Goal: Information Seeking & Learning: Learn about a topic

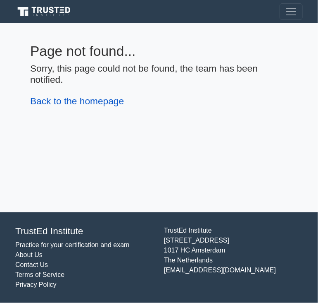
click at [86, 105] on link "Back to the homepage" at bounding box center [77, 101] width 94 height 11
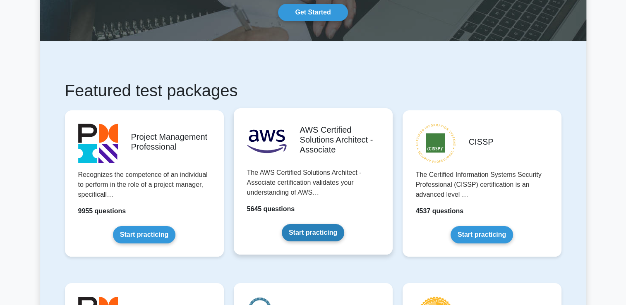
scroll to position [83, 0]
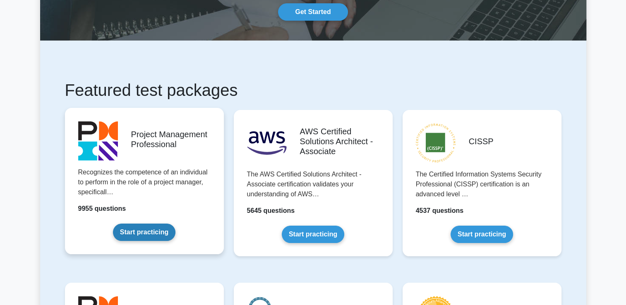
click at [141, 229] on link "Start practicing" at bounding box center [144, 232] width 62 height 17
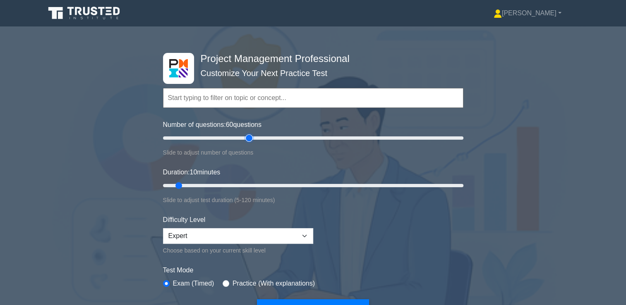
drag, startPoint x: 173, startPoint y: 136, endPoint x: 248, endPoint y: 138, distance: 75.7
type input "60"
click at [248, 138] on input "Number of questions: 60 questions" at bounding box center [313, 138] width 300 height 10
drag, startPoint x: 179, startPoint y: 183, endPoint x: 294, endPoint y: 186, distance: 115.8
click at [294, 186] on input "Duration: 55 minutes" at bounding box center [313, 186] width 300 height 10
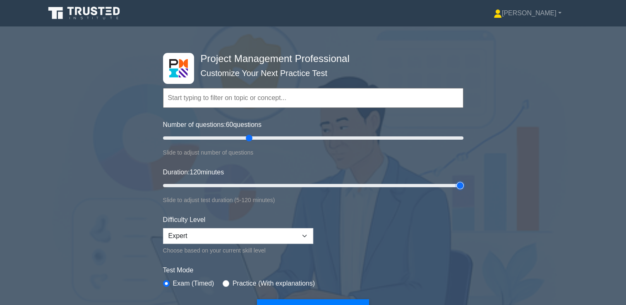
drag, startPoint x: 293, startPoint y: 185, endPoint x: 470, endPoint y: 184, distance: 177.0
click at [463, 184] on input "Duration: 120 minutes" at bounding box center [313, 186] width 300 height 10
drag, startPoint x: 461, startPoint y: 185, endPoint x: 324, endPoint y: 184, distance: 136.4
type input "65"
click at [324, 184] on input "Duration: 65 minutes" at bounding box center [313, 186] width 300 height 10
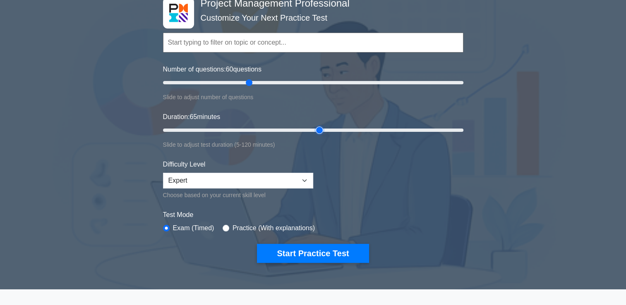
scroll to position [41, 0]
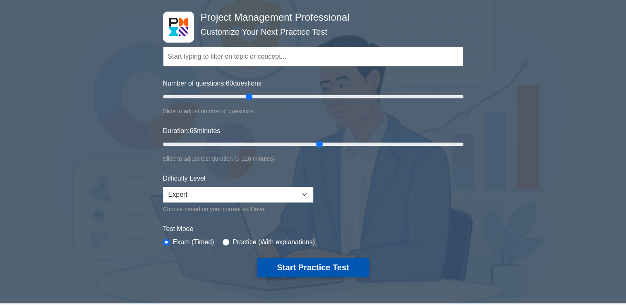
click at [315, 269] on button "Start Practice Test" at bounding box center [313, 267] width 112 height 19
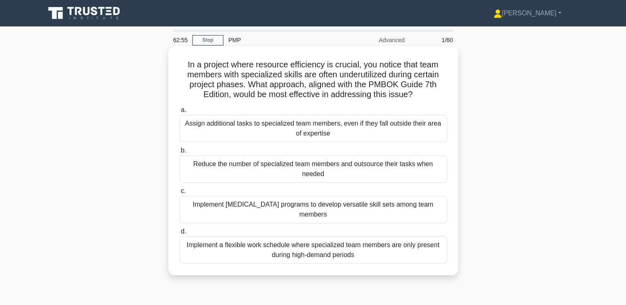
click at [250, 172] on div "Reduce the number of specialized team members and outsource their tasks when ne…" at bounding box center [313, 168] width 268 height 27
click at [179, 153] on input "b. Reduce the number of specialized team members and outsource their tasks when…" at bounding box center [179, 150] width 0 height 5
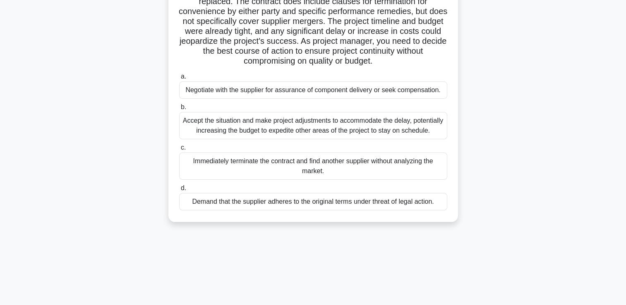
scroll to position [124, 0]
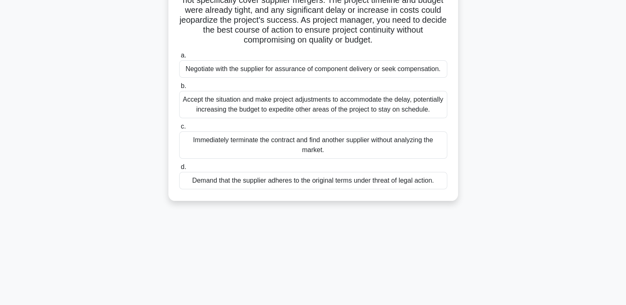
click at [429, 72] on div "Negotiate with the supplier for assurance of component delivery or seek compens…" at bounding box center [313, 68] width 268 height 17
click at [179, 58] on input "a. Negotiate with the supplier for assurance of component delivery or seek comp…" at bounding box center [179, 55] width 0 height 5
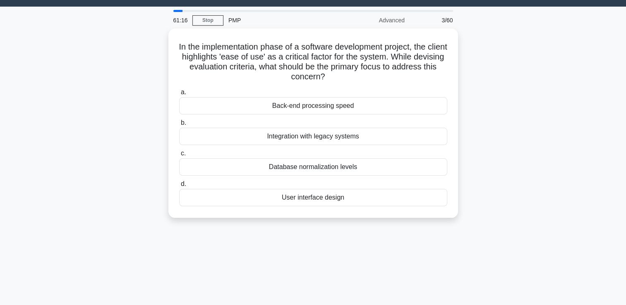
scroll to position [0, 0]
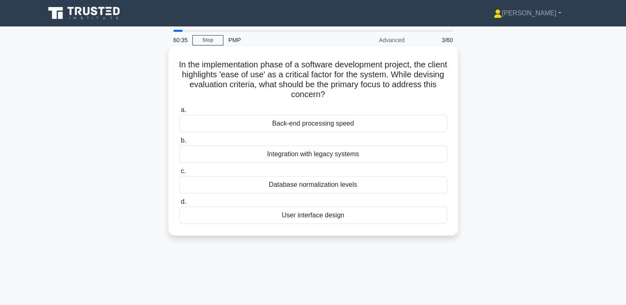
click at [384, 153] on div "Integration with legacy systems" at bounding box center [313, 154] width 268 height 17
click at [179, 143] on input "b. Integration with legacy systems" at bounding box center [179, 140] width 0 height 5
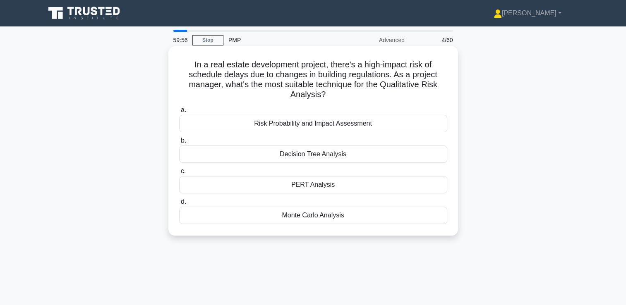
click at [363, 124] on div "Risk Probability and Impact Assessment" at bounding box center [313, 123] width 268 height 17
click at [179, 113] on input "a. Risk Probability and Impact Assessment" at bounding box center [179, 109] width 0 height 5
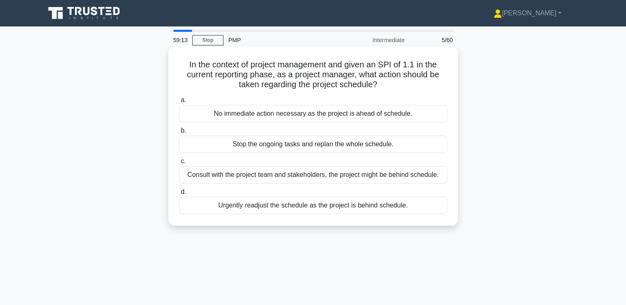
click at [403, 112] on div "No immediate action necessary as the project is ahead of schedule." at bounding box center [313, 113] width 268 height 17
click at [179, 103] on input "a. No immediate action necessary as the project is ahead of schedule." at bounding box center [179, 100] width 0 height 5
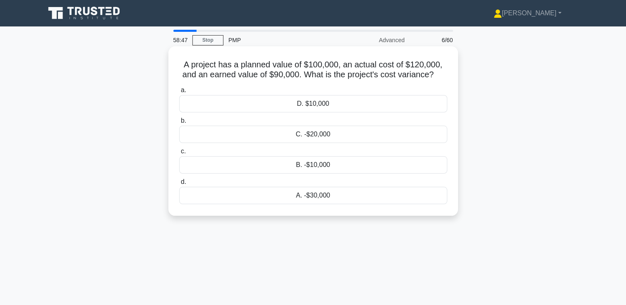
click at [319, 201] on div "A. -$30,000" at bounding box center [313, 195] width 268 height 17
click at [179, 185] on input "d. A. -$30,000" at bounding box center [179, 181] width 0 height 5
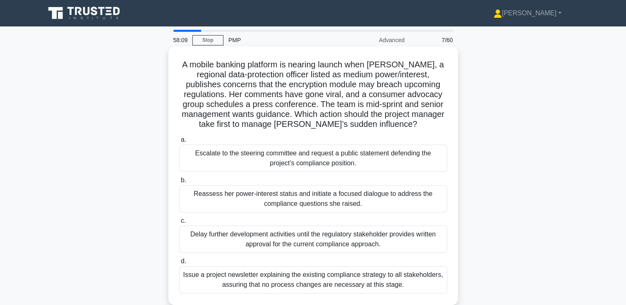
click at [335, 199] on div "Reassess her power-interest status and initiate a focused dialogue to address t…" at bounding box center [313, 198] width 268 height 27
click at [179, 183] on input "b. Reassess her power-interest status and initiate a focused dialogue to addres…" at bounding box center [179, 180] width 0 height 5
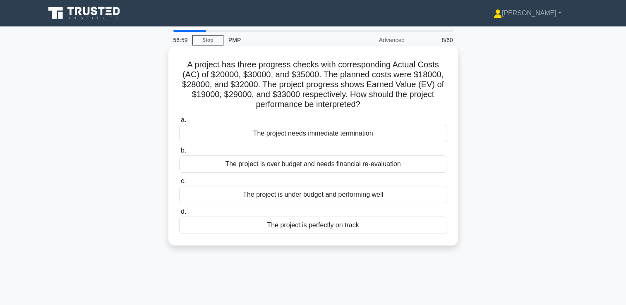
click at [378, 168] on div "The project is over budget and needs financial re-evaluation" at bounding box center [313, 163] width 268 height 17
click at [179, 153] on input "b. The project is over budget and needs financial re-evaluation" at bounding box center [179, 150] width 0 height 5
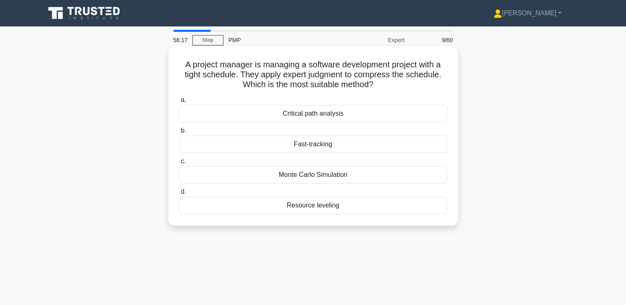
click at [348, 150] on div "Fast-tracking" at bounding box center [313, 144] width 268 height 17
click at [179, 134] on input "b. Fast-tracking" at bounding box center [179, 130] width 0 height 5
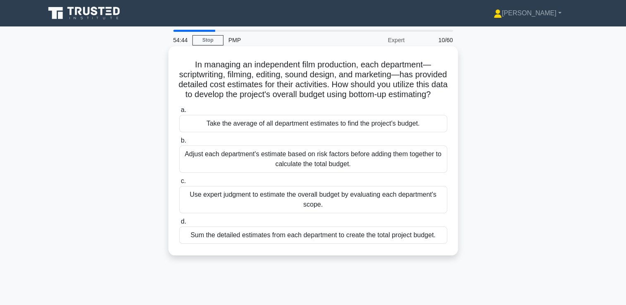
click at [326, 171] on div "Adjust each department's estimate based on risk factors before adding them toge…" at bounding box center [313, 159] width 268 height 27
click at [179, 143] on input "b. Adjust each department's estimate based on risk factors before adding them t…" at bounding box center [179, 140] width 0 height 5
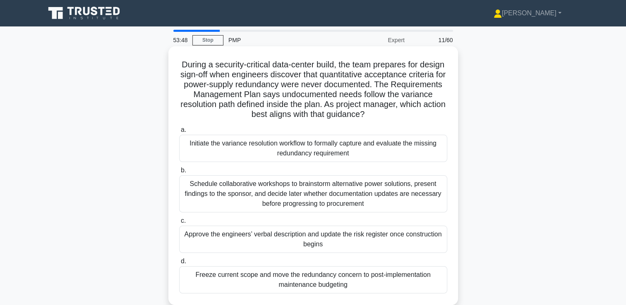
click at [312, 148] on div "Initiate the variance resolution workflow to formally capture and evaluate the …" at bounding box center [313, 148] width 268 height 27
click at [179, 133] on input "a. Initiate the variance resolution workflow to formally capture and evaluate t…" at bounding box center [179, 129] width 0 height 5
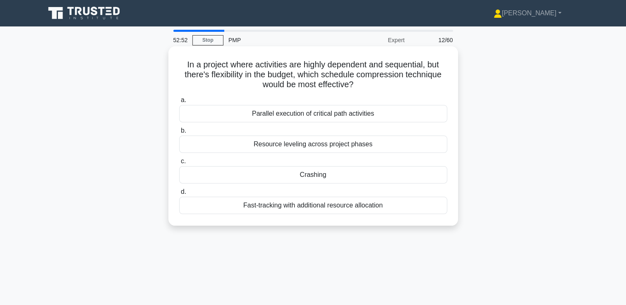
click at [324, 177] on div "Crashing" at bounding box center [313, 174] width 268 height 17
click at [179, 164] on input "c. Crashing" at bounding box center [179, 161] width 0 height 5
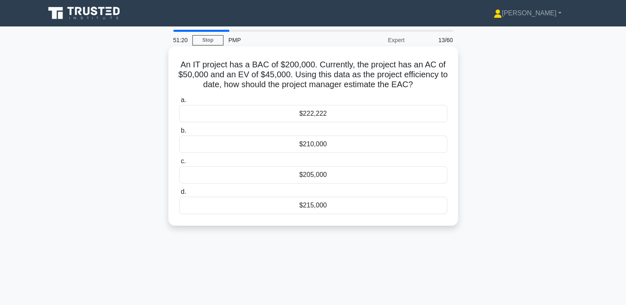
click at [326, 114] on div "$222,222" at bounding box center [313, 113] width 268 height 17
click at [179, 103] on input "a. $222,222" at bounding box center [179, 100] width 0 height 5
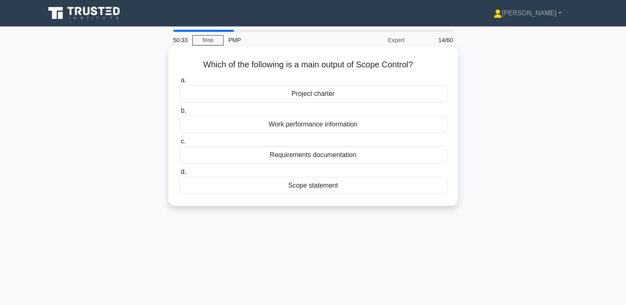
click at [347, 128] on div "Work performance information" at bounding box center [313, 124] width 268 height 17
click at [179, 114] on input "b. Work performance information" at bounding box center [179, 110] width 0 height 5
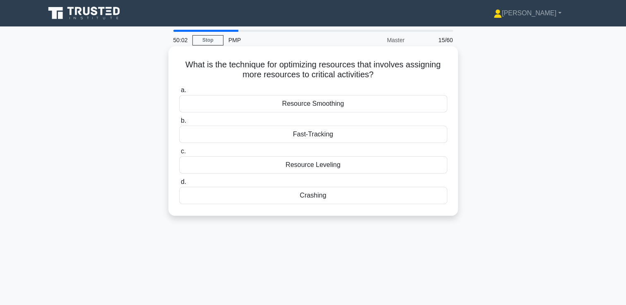
click at [351, 198] on div "Crashing" at bounding box center [313, 195] width 268 height 17
click at [179, 185] on input "d. Crashing" at bounding box center [179, 181] width 0 height 5
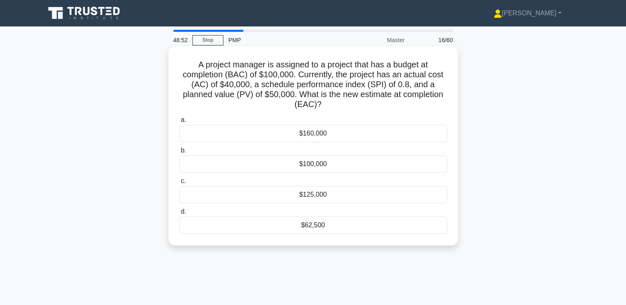
click at [326, 194] on div "$125,000" at bounding box center [313, 194] width 268 height 17
click at [179, 184] on input "c. $125,000" at bounding box center [179, 181] width 0 height 5
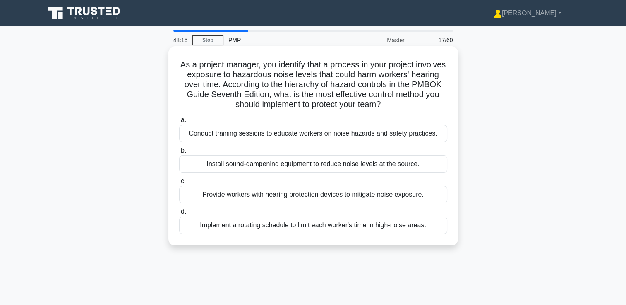
click at [359, 85] on h5 "As a project manager, you identify that a process in your project involves expo…" at bounding box center [313, 85] width 270 height 50
click at [314, 132] on div "Conduct training sessions to educate workers on noise hazards and safety practi…" at bounding box center [313, 133] width 268 height 17
click at [179, 123] on input "a. Conduct training sessions to educate workers on noise hazards and safety pra…" at bounding box center [179, 119] width 0 height 5
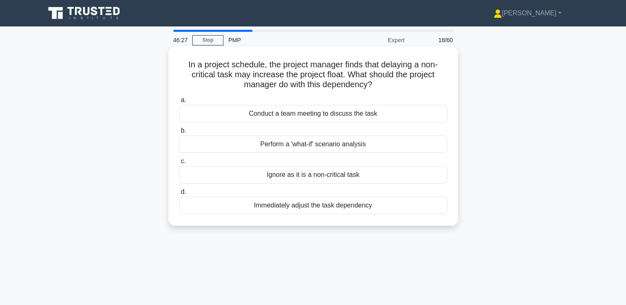
click at [306, 207] on div "Immediately adjust the task dependency" at bounding box center [313, 205] width 268 height 17
click at [179, 195] on input "d. Immediately adjust the task dependency" at bounding box center [179, 191] width 0 height 5
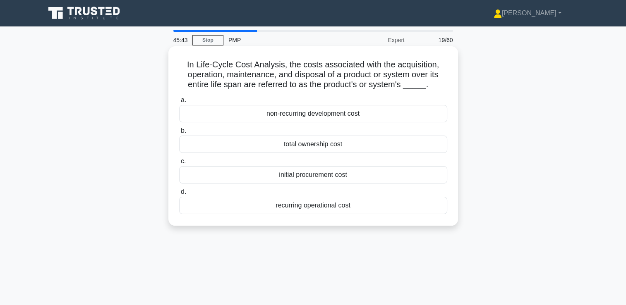
click at [332, 146] on div "total ownership cost" at bounding box center [313, 144] width 268 height 17
click at [179, 134] on input "b. total ownership cost" at bounding box center [179, 130] width 0 height 5
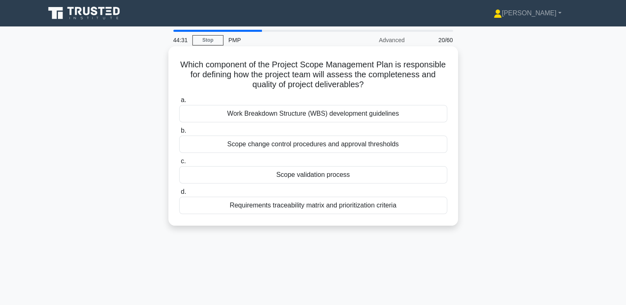
click at [380, 205] on div "Requirements traceability matrix and prioritization criteria" at bounding box center [313, 205] width 268 height 17
click at [179, 195] on input "d. Requirements traceability matrix and prioritization criteria" at bounding box center [179, 191] width 0 height 5
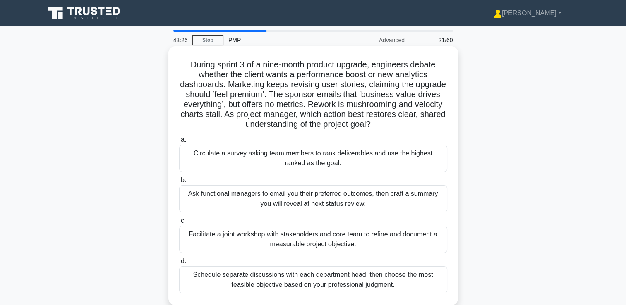
click at [258, 240] on div "Facilitate a joint workshop with stakeholders and core team to refine and docum…" at bounding box center [313, 239] width 268 height 27
click at [179, 224] on input "c. Facilitate a joint workshop with stakeholders and core team to refine and do…" at bounding box center [179, 220] width 0 height 5
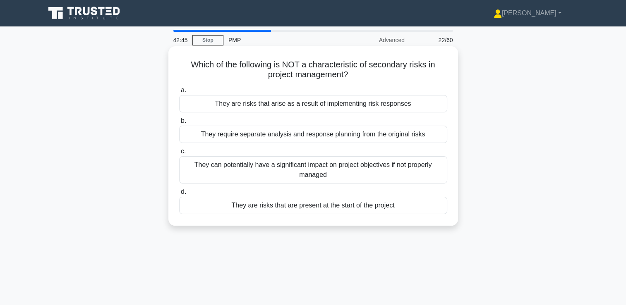
click at [324, 204] on div "They are risks that are present at the start of the project" at bounding box center [313, 205] width 268 height 17
click at [179, 195] on input "d. They are risks that are present at the start of the project" at bounding box center [179, 191] width 0 height 5
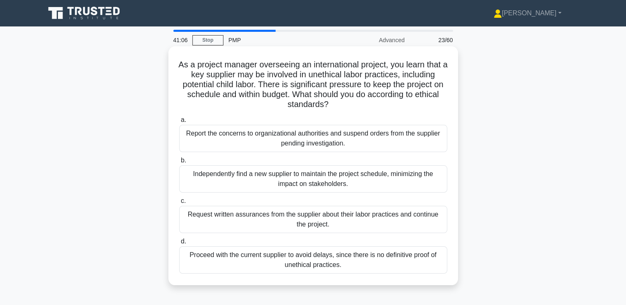
click at [364, 139] on div "Report the concerns to organizational authorities and suspend orders from the s…" at bounding box center [313, 138] width 268 height 27
click at [179, 123] on input "a. Report the concerns to organizational authorities and suspend orders from th…" at bounding box center [179, 119] width 0 height 5
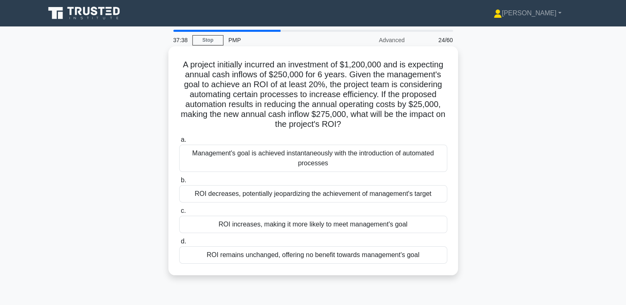
click at [301, 228] on div "ROI increases, making it more likely to meet management's goal" at bounding box center [313, 224] width 268 height 17
click at [179, 214] on input "c. ROI increases, making it more likely to meet management's goal" at bounding box center [179, 210] width 0 height 5
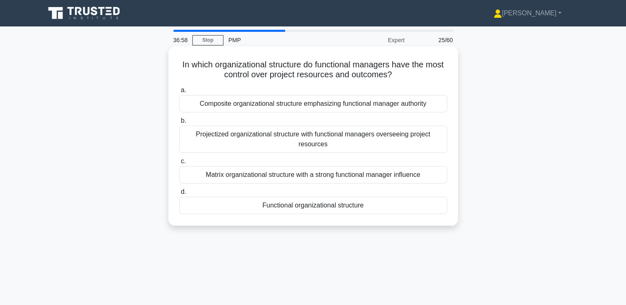
click at [339, 209] on div "Functional organizational structure" at bounding box center [313, 205] width 268 height 17
click at [179, 195] on input "d. Functional organizational structure" at bounding box center [179, 191] width 0 height 5
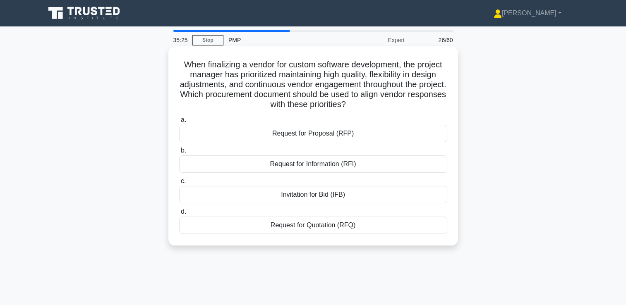
click at [323, 137] on div "Request for Proposal (RFP)" at bounding box center [313, 133] width 268 height 17
click at [179, 123] on input "a. Request for Proposal (RFP)" at bounding box center [179, 119] width 0 height 5
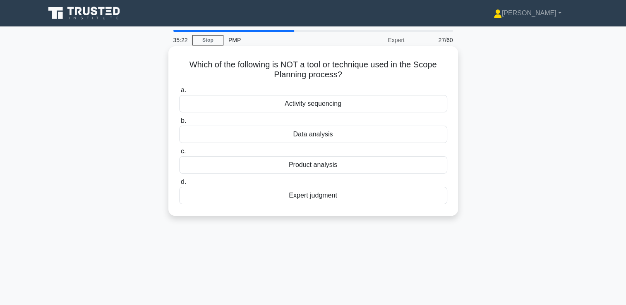
click at [347, 71] on icon ".spinner_0XTQ{transform-origin:center;animation:spinner_y6GP .75s linear infini…" at bounding box center [347, 75] width 10 height 10
click at [324, 136] on div "Data analysis" at bounding box center [313, 134] width 268 height 17
click at [179, 124] on input "b. Data analysis" at bounding box center [179, 120] width 0 height 5
click at [326, 133] on div "Variance analysis" at bounding box center [313, 134] width 268 height 17
click at [179, 124] on input "b. Variance analysis" at bounding box center [179, 120] width 0 height 5
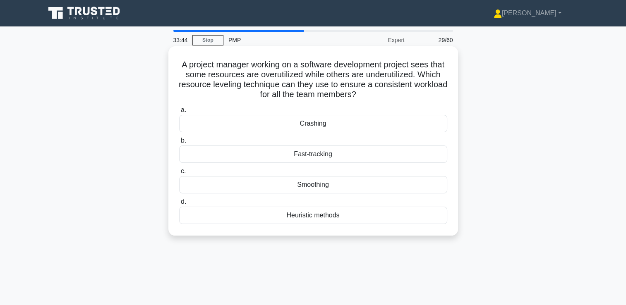
click at [314, 79] on h5 "A project manager working on a software development project sees that some reso…" at bounding box center [313, 80] width 270 height 41
click at [318, 188] on div "Smoothing" at bounding box center [313, 184] width 268 height 17
click at [179, 174] on input "c. Smoothing" at bounding box center [179, 171] width 0 height 5
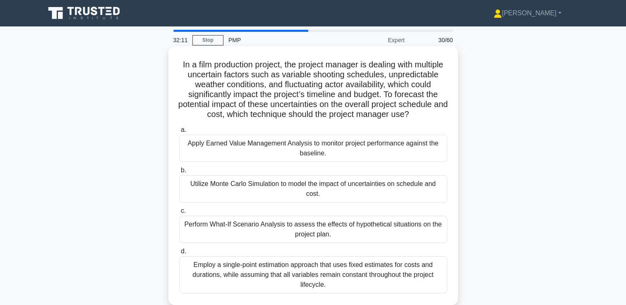
click at [251, 200] on div "Utilize Monte Carlo Simulation to model the impact of uncertainties on schedule…" at bounding box center [313, 188] width 268 height 27
click at [179, 173] on input "b. Utilize Monte Carlo Simulation to model the impact of uncertainties on sched…" at bounding box center [179, 170] width 0 height 5
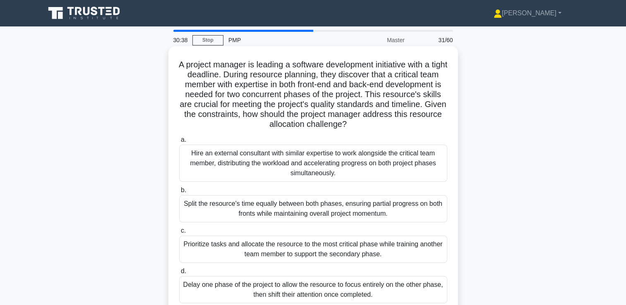
click at [294, 113] on h5 "A project manager is leading a software development initiative with a tight dea…" at bounding box center [313, 95] width 270 height 70
click at [311, 261] on div "Prioritize tasks and allocate the resource to the most critical phase while tra…" at bounding box center [313, 249] width 268 height 27
click at [179, 234] on input "c. Prioritize tasks and allocate the resource to the most critical phase while …" at bounding box center [179, 230] width 0 height 5
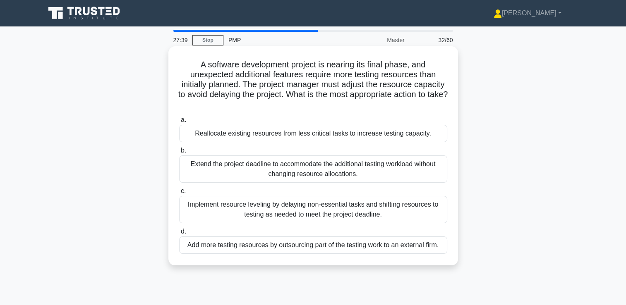
click at [341, 133] on div "Reallocate existing resources from less critical tasks to increase testing capa…" at bounding box center [313, 133] width 268 height 17
click at [179, 123] on input "a. Reallocate existing resources from less critical tasks to increase testing c…" at bounding box center [179, 119] width 0 height 5
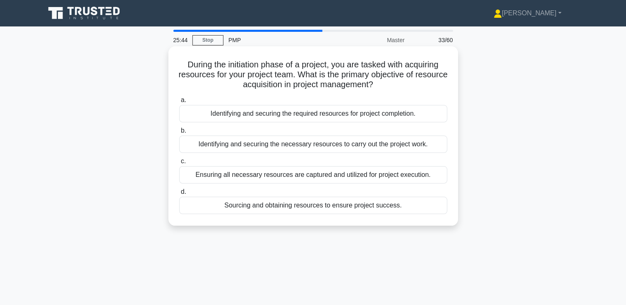
click at [358, 207] on div "Sourcing and obtaining resources to ensure project success." at bounding box center [313, 205] width 268 height 17
click at [179, 195] on input "d. Sourcing and obtaining resources to ensure project success." at bounding box center [179, 191] width 0 height 5
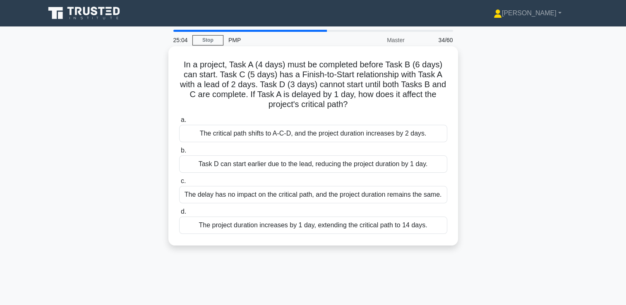
click at [320, 197] on div "The delay has no impact on the critical path, and the project duration remains …" at bounding box center [313, 194] width 268 height 17
click at [179, 184] on input "c. The delay has no impact on the critical path, and the project duration remai…" at bounding box center [179, 181] width 0 height 5
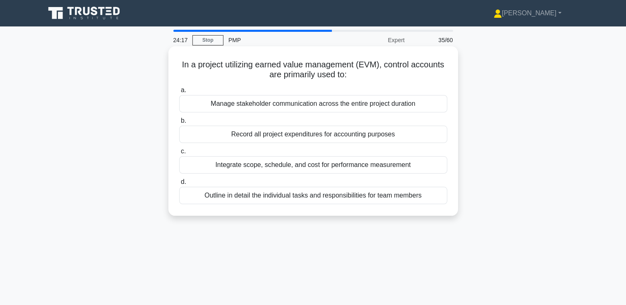
click at [289, 137] on div "Record all project expenditures for accounting purposes" at bounding box center [313, 134] width 268 height 17
click at [179, 124] on input "b. Record all project expenditures for accounting purposes" at bounding box center [179, 120] width 0 height 5
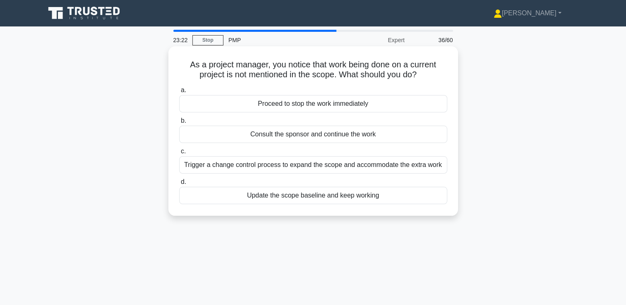
click at [322, 165] on div "Trigger a change control process to expand the scope and accommodate the extra …" at bounding box center [313, 164] width 268 height 17
click at [179, 154] on input "c. Trigger a change control process to expand the scope and accommodate the ext…" at bounding box center [179, 151] width 0 height 5
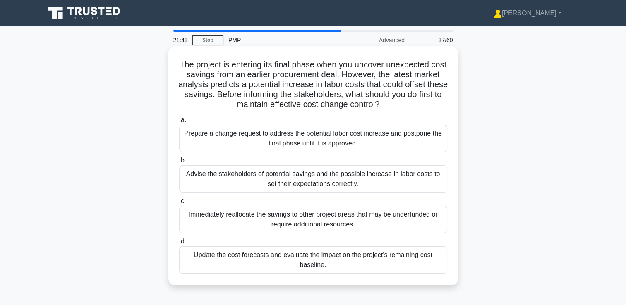
click at [303, 265] on div "Update the cost forecasts and evaluate the impact on the project’s remaining co…" at bounding box center [313, 259] width 268 height 27
click at [179, 244] on input "d. Update the cost forecasts and evaluate the impact on the project’s remaining…" at bounding box center [179, 241] width 0 height 5
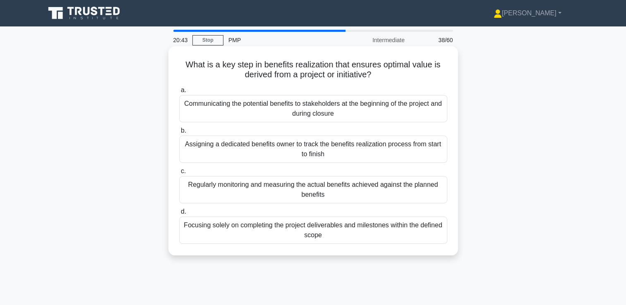
click at [292, 189] on div "Regularly monitoring and measuring the actual benefits achieved against the pla…" at bounding box center [313, 189] width 268 height 27
click at [179, 174] on input "c. Regularly monitoring and measuring the actual benefits achieved against the …" at bounding box center [179, 171] width 0 height 5
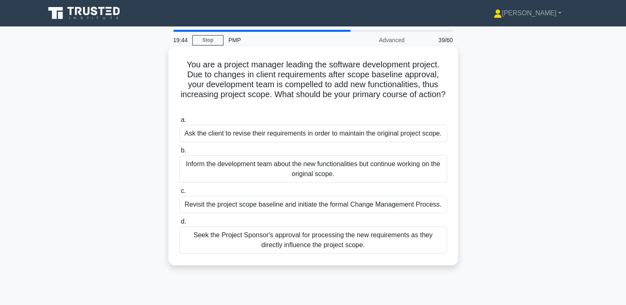
click at [305, 205] on div "Revisit the project scope baseline and initiate the formal Change Management Pr…" at bounding box center [313, 204] width 268 height 17
click at [179, 194] on input "c. Revisit the project scope baseline and initiate the formal Change Management…" at bounding box center [179, 191] width 0 height 5
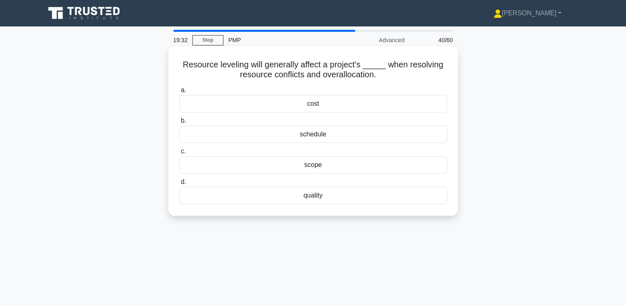
click at [307, 133] on div "schedule" at bounding box center [313, 134] width 268 height 17
click at [179, 124] on input "b. schedule" at bounding box center [179, 120] width 0 height 5
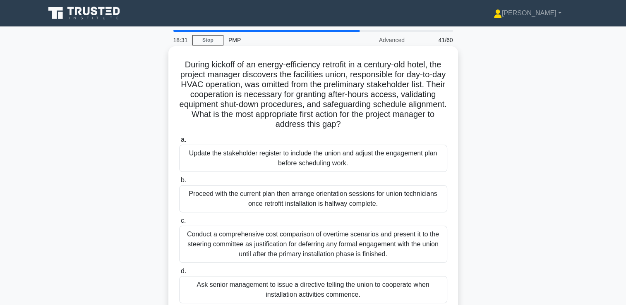
click at [263, 156] on div "Update the stakeholder register to include the union and adjust the engagement …" at bounding box center [313, 158] width 268 height 27
click at [179, 143] on input "a. Update the stakeholder register to include the union and adjust the engageme…" at bounding box center [179, 139] width 0 height 5
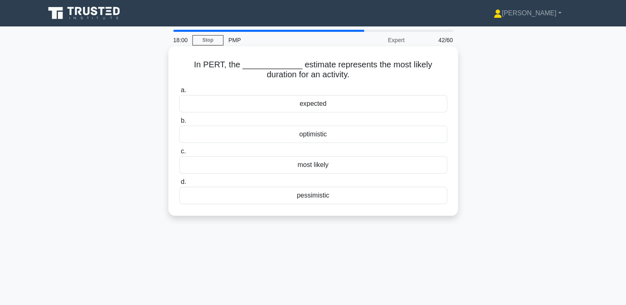
click at [317, 167] on div "most likely" at bounding box center [313, 164] width 268 height 17
click at [179, 154] on input "c. most likely" at bounding box center [179, 151] width 0 height 5
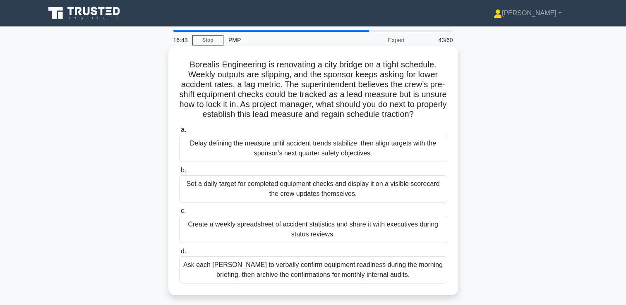
click at [311, 203] on div "Set a daily target for completed equipment checks and display it on a visible s…" at bounding box center [313, 188] width 268 height 27
click at [179, 173] on input "b. Set a daily target for completed equipment checks and display it on a visibl…" at bounding box center [179, 170] width 0 height 5
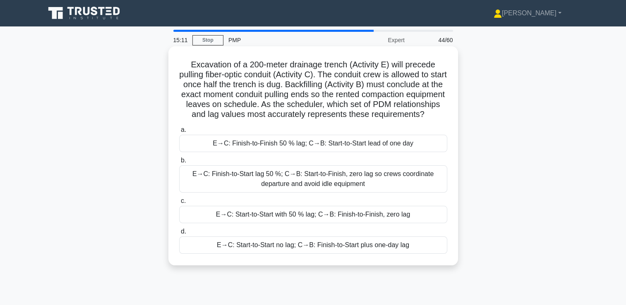
click at [255, 183] on div "E→C: Finish-to-Start lag 50 %; C→B: Start-to-Finish, zero lag so crews coordina…" at bounding box center [313, 178] width 268 height 27
click at [179, 163] on input "b. E→C: Finish-to-Start lag 50 %; C→B: Start-to-Finish, zero lag so crews coord…" at bounding box center [179, 160] width 0 height 5
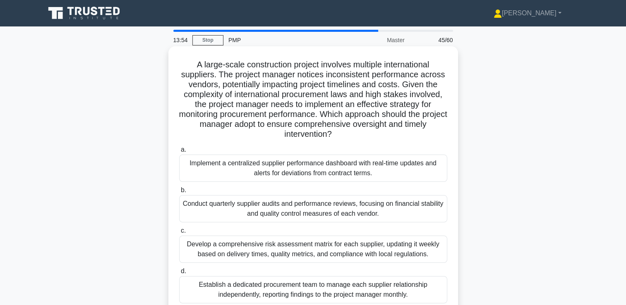
click at [354, 178] on div "Implement a centralized supplier performance dashboard with real-time updates a…" at bounding box center [313, 168] width 268 height 27
click at [179, 153] on input "a. Implement a centralized supplier performance dashboard with real-time update…" at bounding box center [179, 149] width 0 height 5
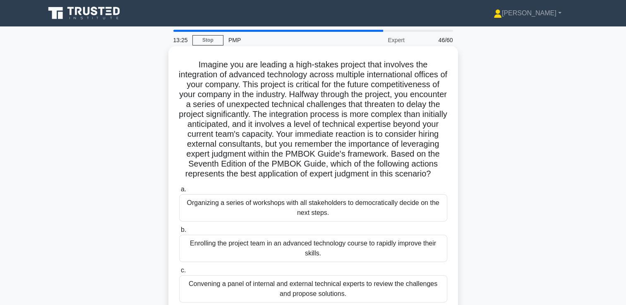
click at [299, 125] on h5 "Imagine you are leading a high-stakes project that involves the integration of …" at bounding box center [313, 120] width 270 height 120
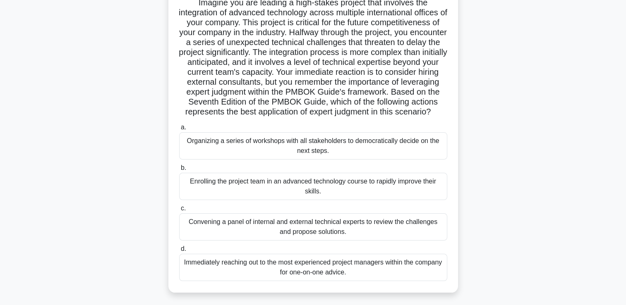
scroll to position [83, 0]
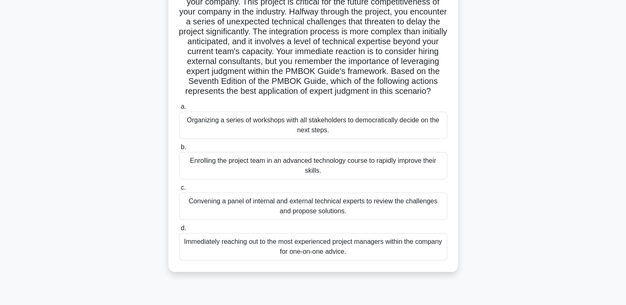
click at [318, 216] on div "Convening a panel of internal and external technical experts to review the chal…" at bounding box center [313, 206] width 268 height 27
click at [179, 191] on input "c. Convening a panel of internal and external technical experts to review the c…" at bounding box center [179, 187] width 0 height 5
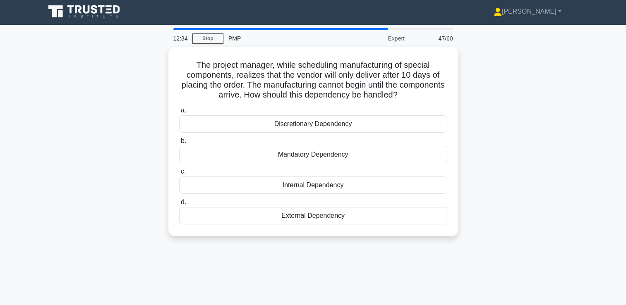
scroll to position [0, 0]
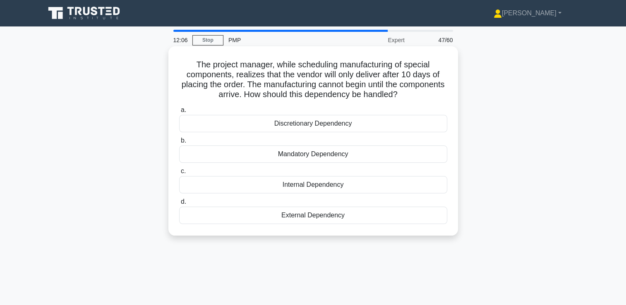
click at [331, 215] on div "External Dependency" at bounding box center [313, 215] width 268 height 17
click at [179, 205] on input "d. External Dependency" at bounding box center [179, 201] width 0 height 5
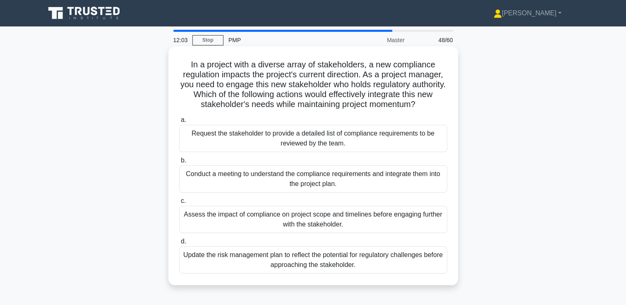
click at [301, 74] on h5 "In a project with a diverse array of stakeholders, a new compliance regulation …" at bounding box center [313, 85] width 270 height 50
click at [317, 228] on div "Assess the impact of compliance on project scope and timelines before engaging …" at bounding box center [313, 219] width 268 height 27
click at [179, 204] on input "c. Assess the impact of compliance on project scope and timelines before engagi…" at bounding box center [179, 200] width 0 height 5
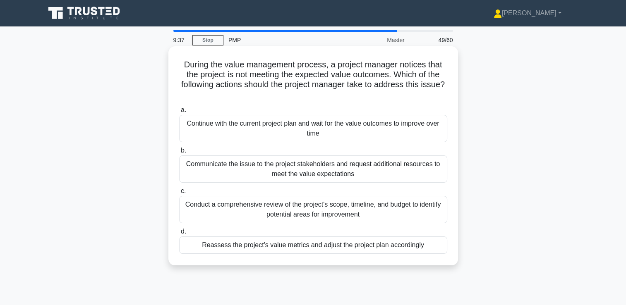
click at [354, 248] on div "Reassess the project's value metrics and adjust the project plan accordingly" at bounding box center [313, 244] width 268 height 17
click at [179, 234] on input "d. Reassess the project's value metrics and adjust the project plan accordingly" at bounding box center [179, 231] width 0 height 5
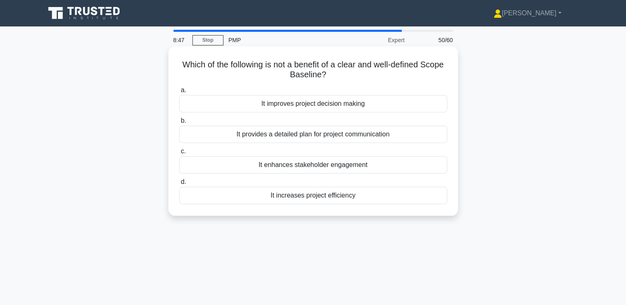
click at [293, 136] on div "It provides a detailed plan for project communication" at bounding box center [313, 134] width 268 height 17
click at [179, 124] on input "b. It provides a detailed plan for project communication" at bounding box center [179, 120] width 0 height 5
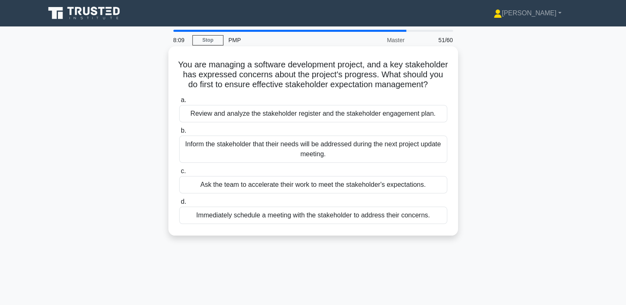
click at [292, 224] on div "Immediately schedule a meeting with the stakeholder to address their concerns." at bounding box center [313, 215] width 268 height 17
click at [179, 205] on input "d. Immediately schedule a meeting with the stakeholder to address their concern…" at bounding box center [179, 201] width 0 height 5
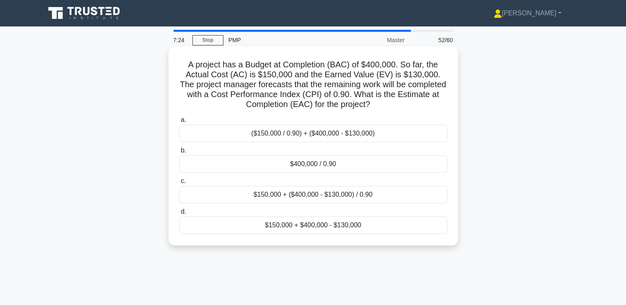
click at [322, 169] on div "$400,000 / 0.90" at bounding box center [313, 163] width 268 height 17
click at [179, 153] on input "b. $400,000 / 0.90" at bounding box center [179, 150] width 0 height 5
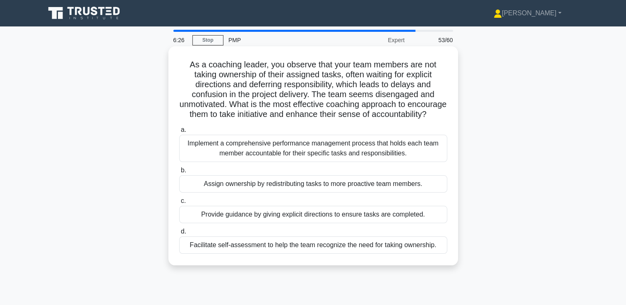
click at [275, 254] on div "Facilitate self-assessment to help the team recognize the need for taking owner…" at bounding box center [313, 244] width 268 height 17
click at [179, 234] on input "d. Facilitate self-assessment to help the team recognize the need for taking ow…" at bounding box center [179, 231] width 0 height 5
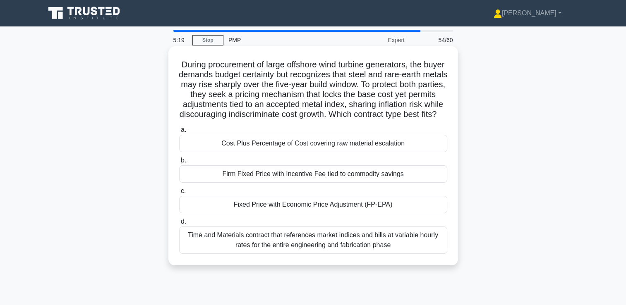
click at [299, 213] on div "Fixed Price with Economic Price Adjustment (FP-EPA)" at bounding box center [313, 204] width 268 height 17
click at [179, 194] on input "c. Fixed Price with Economic Price Adjustment (FP-EPA)" at bounding box center [179, 191] width 0 height 5
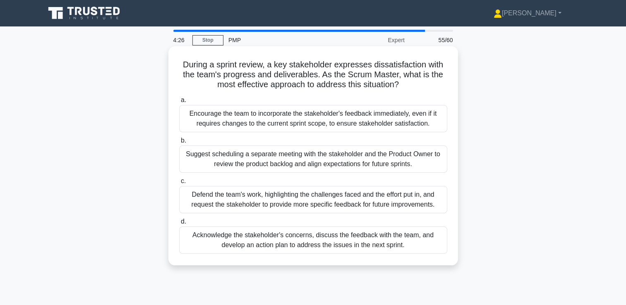
click at [307, 246] on div "Acknowledge the stakeholder's concerns, discuss the feedback with the team, and…" at bounding box center [313, 240] width 268 height 27
click at [179, 225] on input "d. Acknowledge the stakeholder's concerns, discuss the feedback with the team, …" at bounding box center [179, 221] width 0 height 5
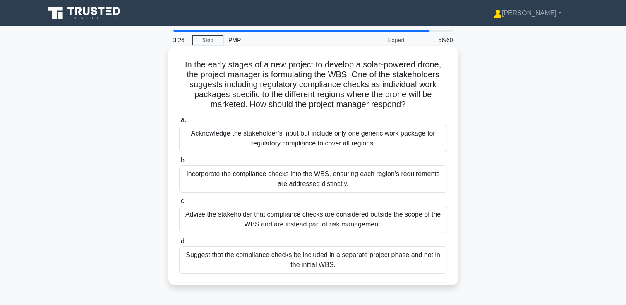
click at [325, 182] on div "Incorporate the compliance checks into the WBS, ensuring each region's requirem…" at bounding box center [313, 178] width 268 height 27
click at [179, 163] on input "b. Incorporate the compliance checks into the WBS, ensuring each region's requi…" at bounding box center [179, 160] width 0 height 5
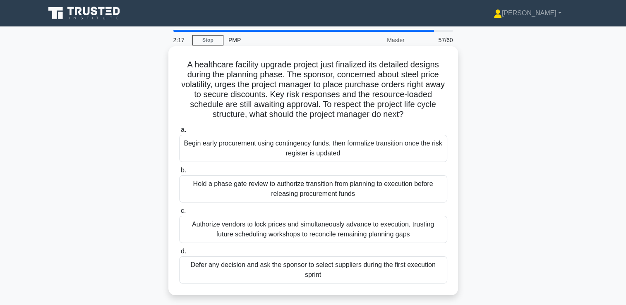
click at [328, 225] on div "Authorize vendors to lock prices and simultaneously advance to execution, trust…" at bounding box center [313, 229] width 268 height 27
click at [179, 214] on input "c. Authorize vendors to lock prices and simultaneously advance to execution, tr…" at bounding box center [179, 210] width 0 height 5
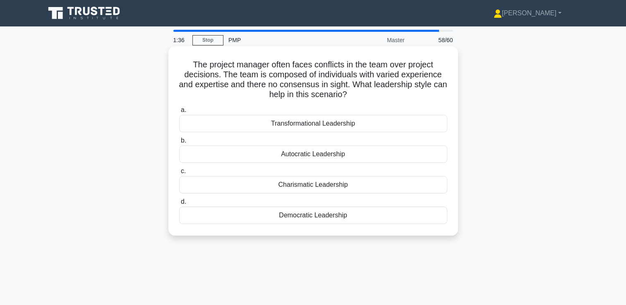
click at [303, 124] on div "Transformational Leadership" at bounding box center [313, 123] width 268 height 17
click at [179, 113] on input "a. Transformational Leadership" at bounding box center [179, 109] width 0 height 5
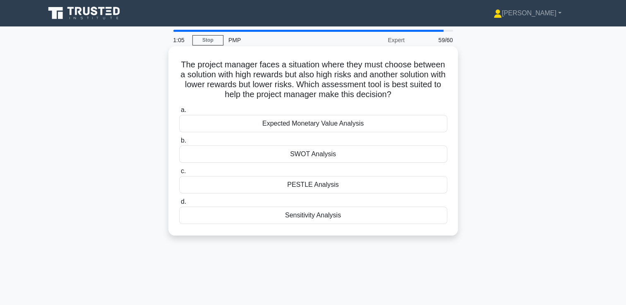
click at [311, 218] on div "Sensitivity Analysis" at bounding box center [313, 215] width 268 height 17
click at [179, 205] on input "d. Sensitivity Analysis" at bounding box center [179, 201] width 0 height 5
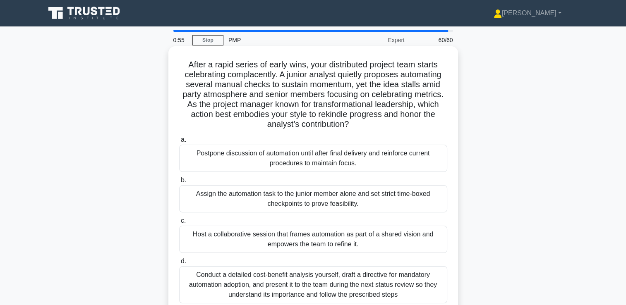
click at [299, 120] on h5 "After a rapid series of early wins, your distributed project team starts celebr…" at bounding box center [313, 95] width 270 height 70
click at [287, 238] on div "Host a collaborative session that frames automation as part of a shared vision …" at bounding box center [313, 239] width 268 height 27
click at [179, 224] on input "c. Host a collaborative session that frames automation as part of a shared visi…" at bounding box center [179, 220] width 0 height 5
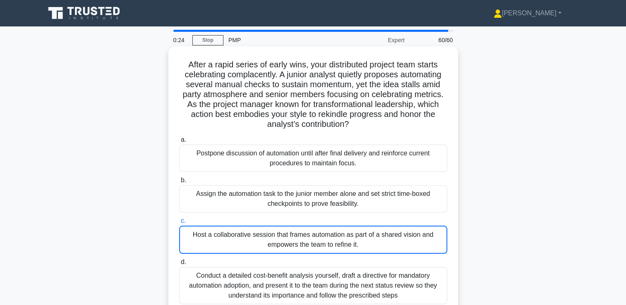
click at [279, 242] on div "Host a collaborative session that frames automation as part of a shared vision …" at bounding box center [313, 240] width 268 height 28
click at [179, 224] on input "c. Host a collaborative session that frames automation as part of a shared visi…" at bounding box center [179, 220] width 0 height 5
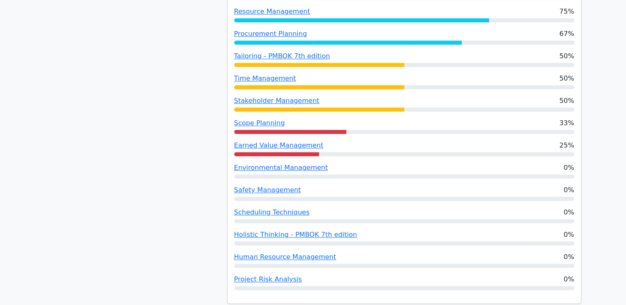
scroll to position [562, 0]
